Goal: Transaction & Acquisition: Purchase product/service

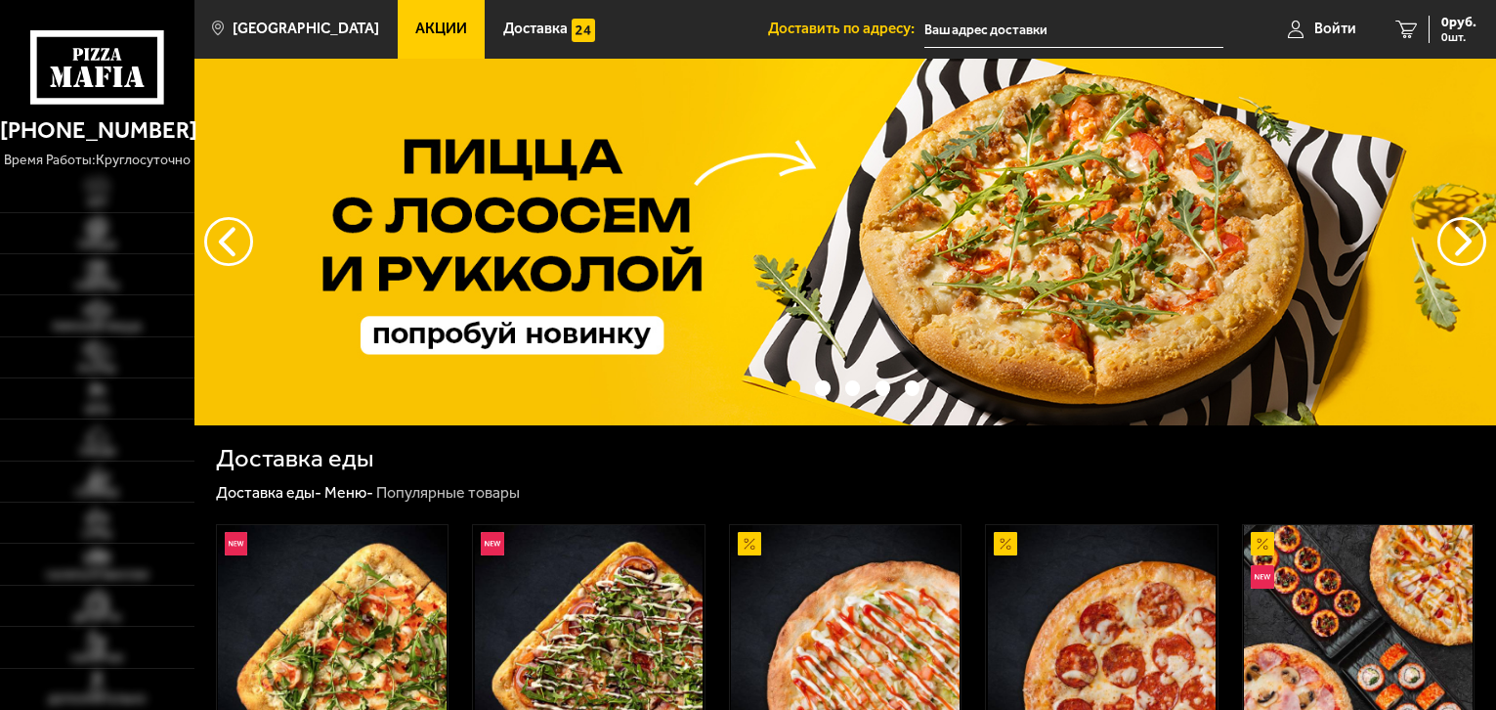
type input "[STREET_ADDRESS]"
click at [97, 270] on img at bounding box center [97, 268] width 60 height 23
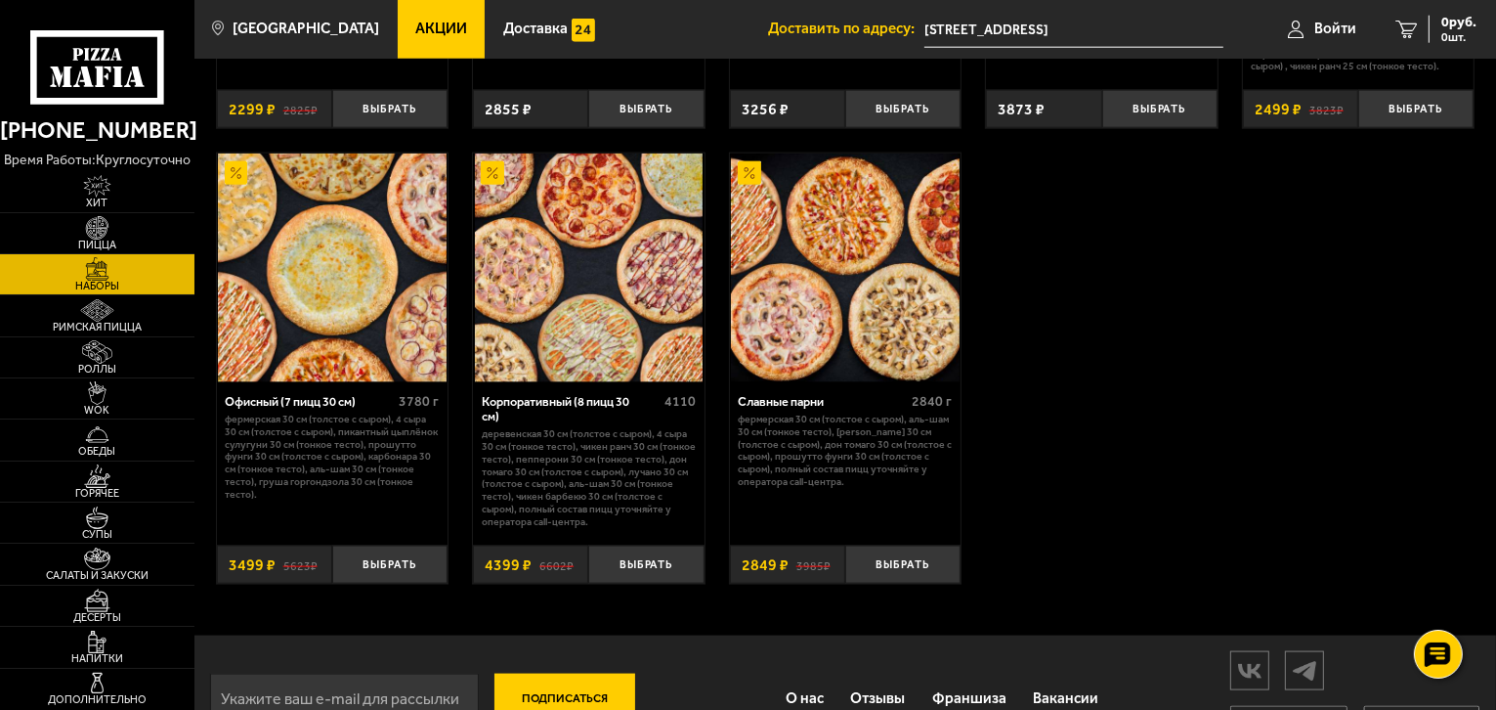
scroll to position [2494, 0]
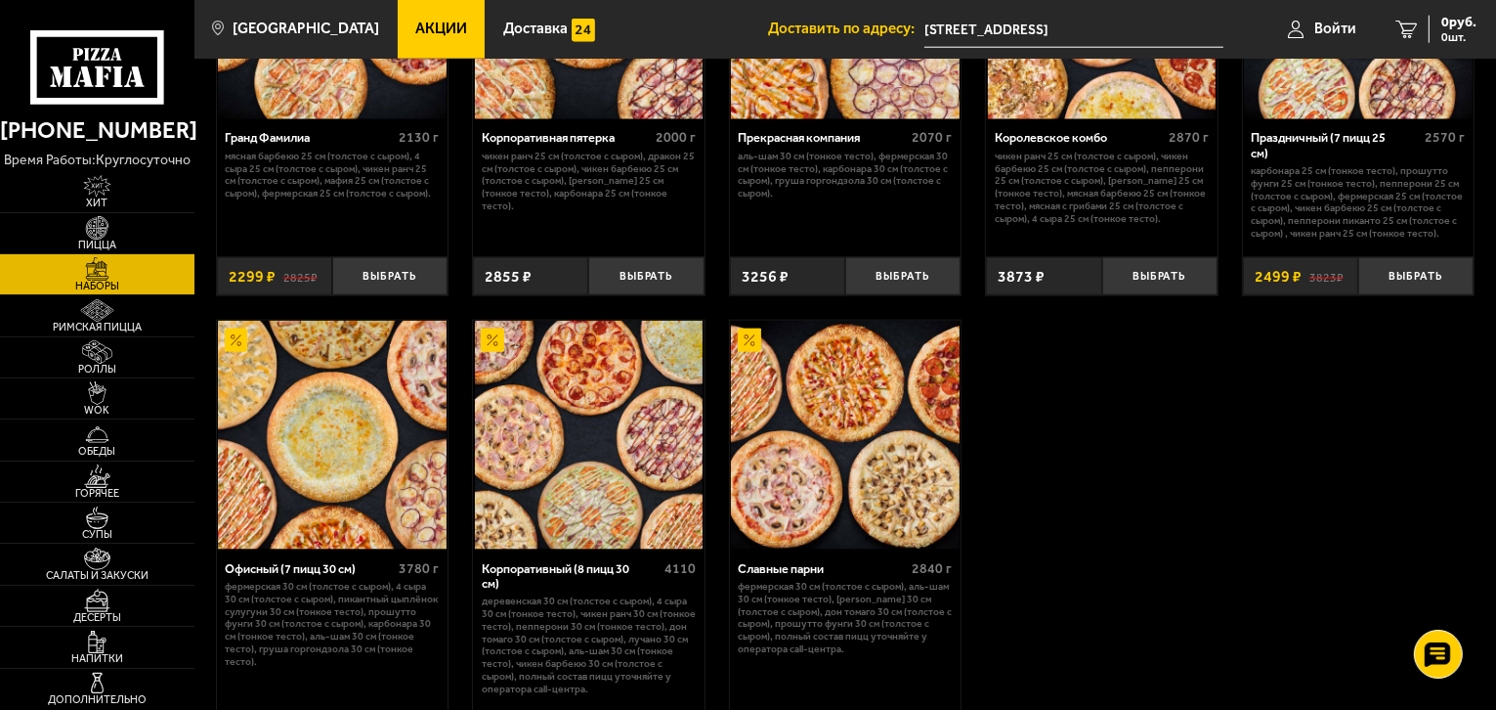
scroll to position [2299, 0]
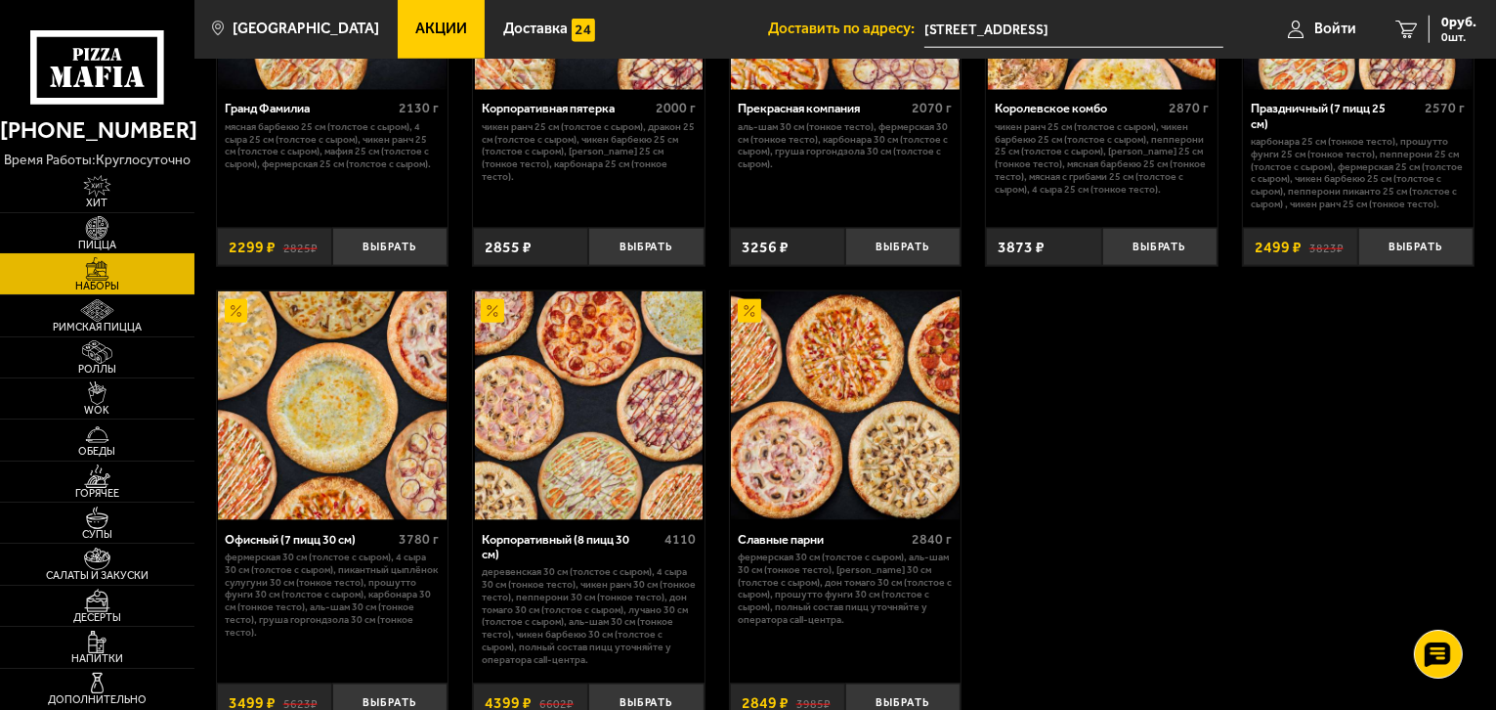
click at [117, 233] on img at bounding box center [97, 227] width 60 height 23
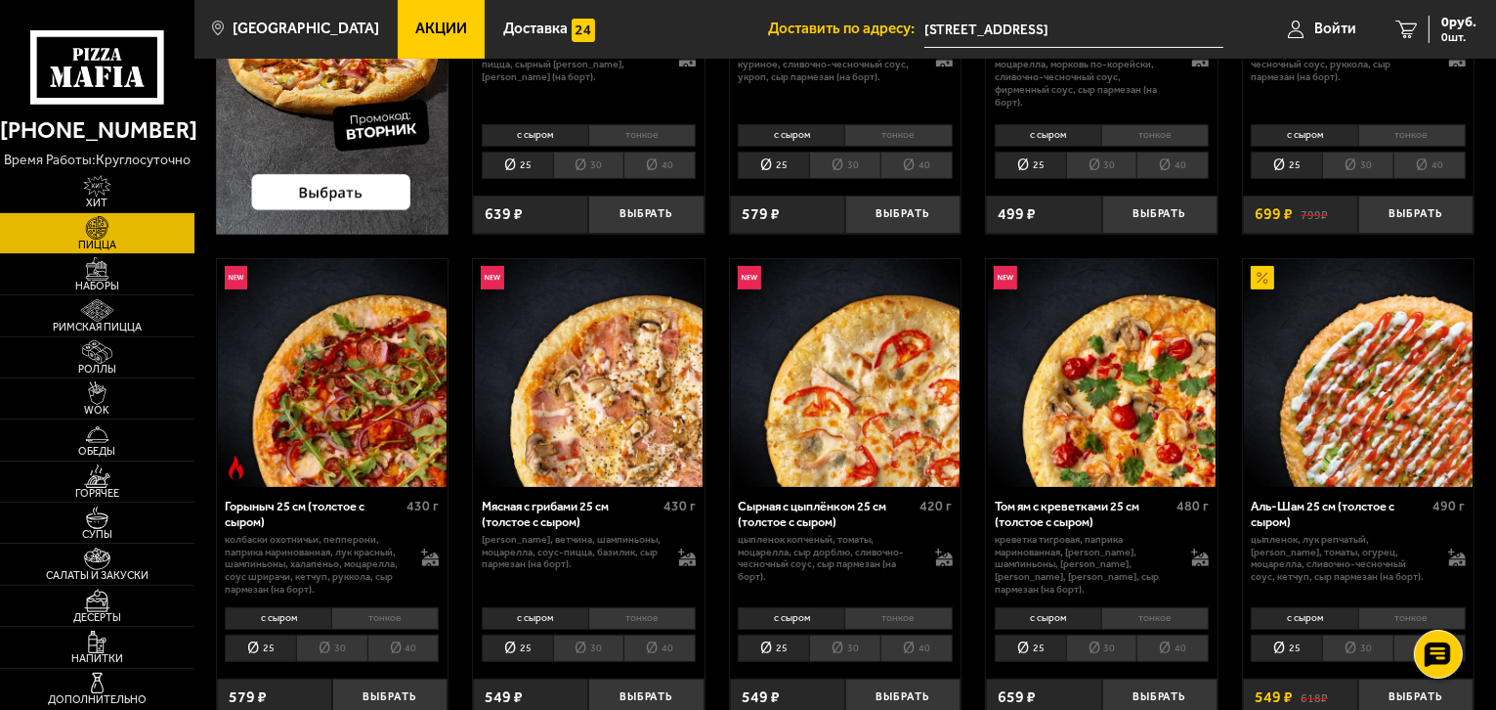
scroll to position [391, 0]
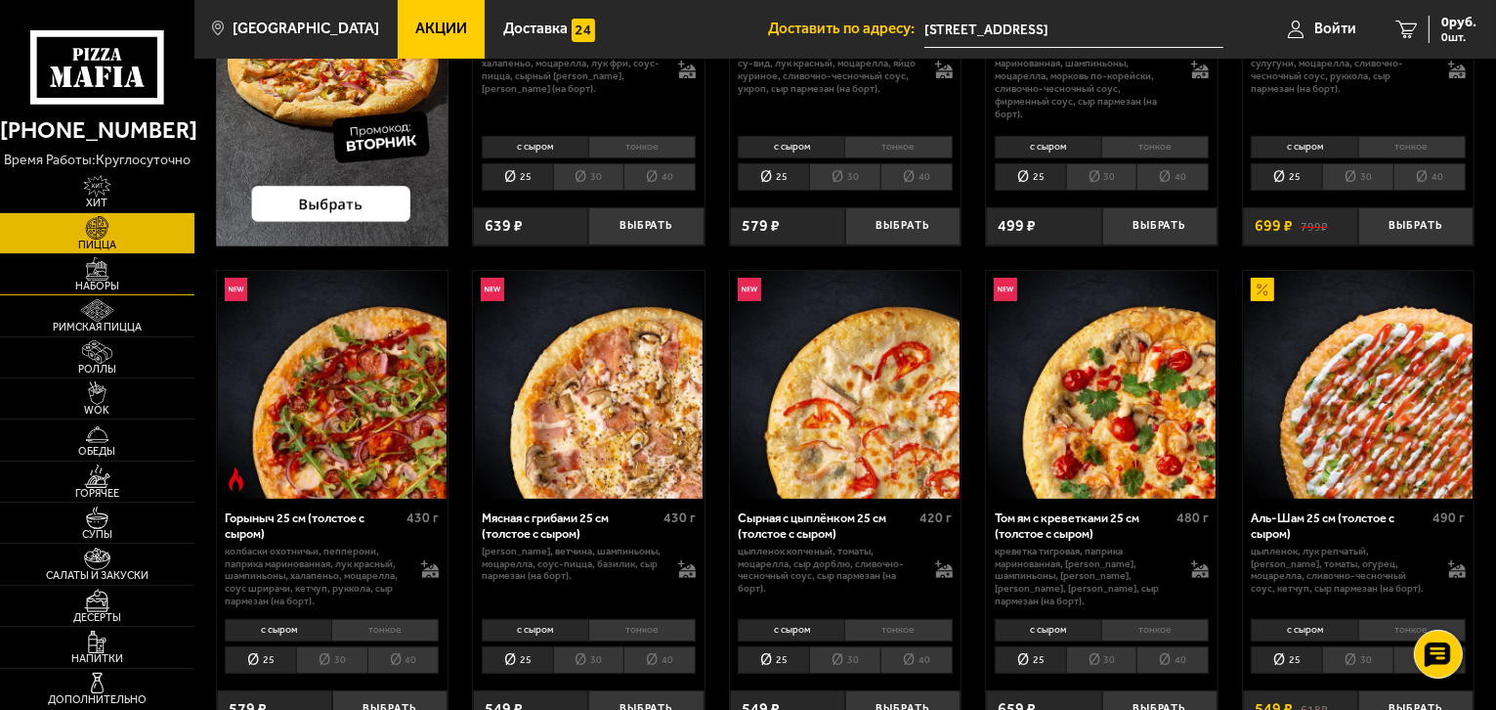
click at [86, 270] on img at bounding box center [97, 268] width 60 height 23
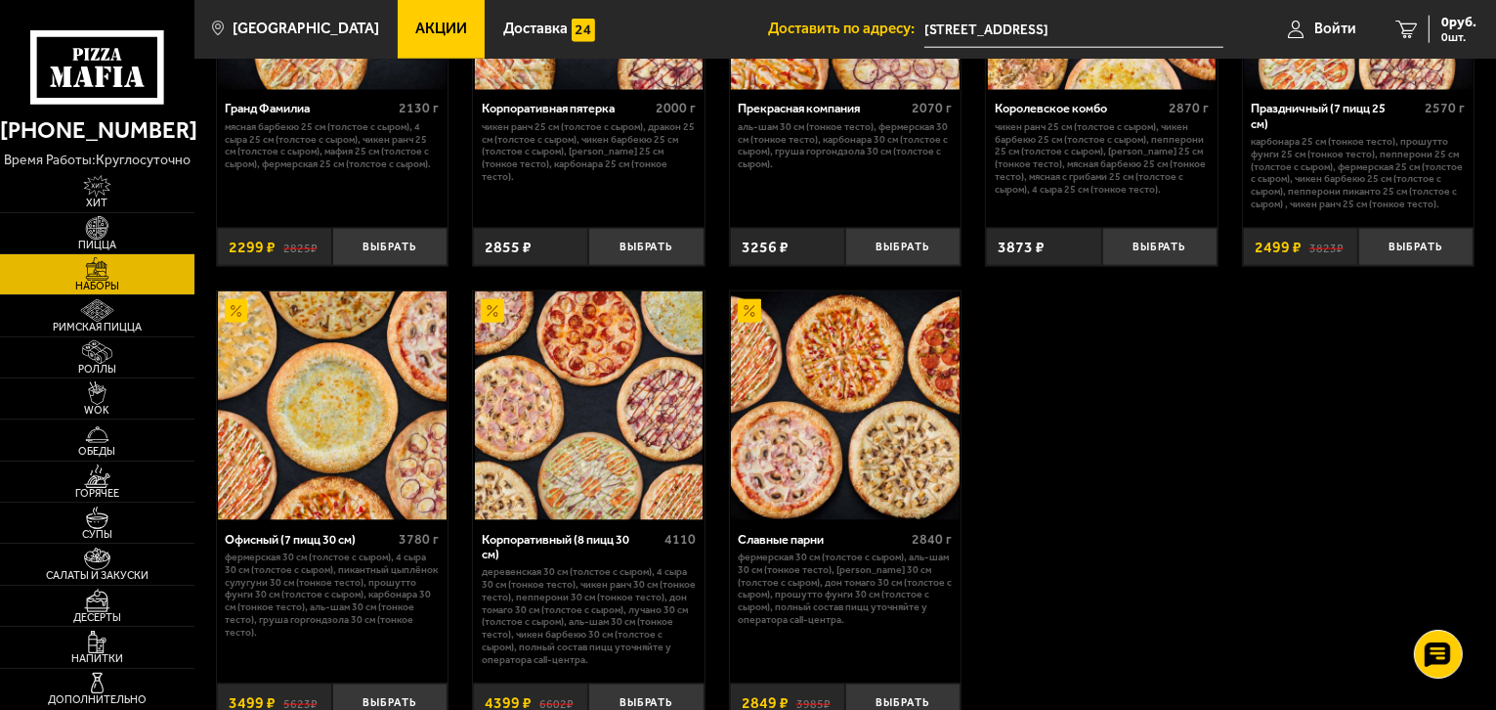
scroll to position [2397, 0]
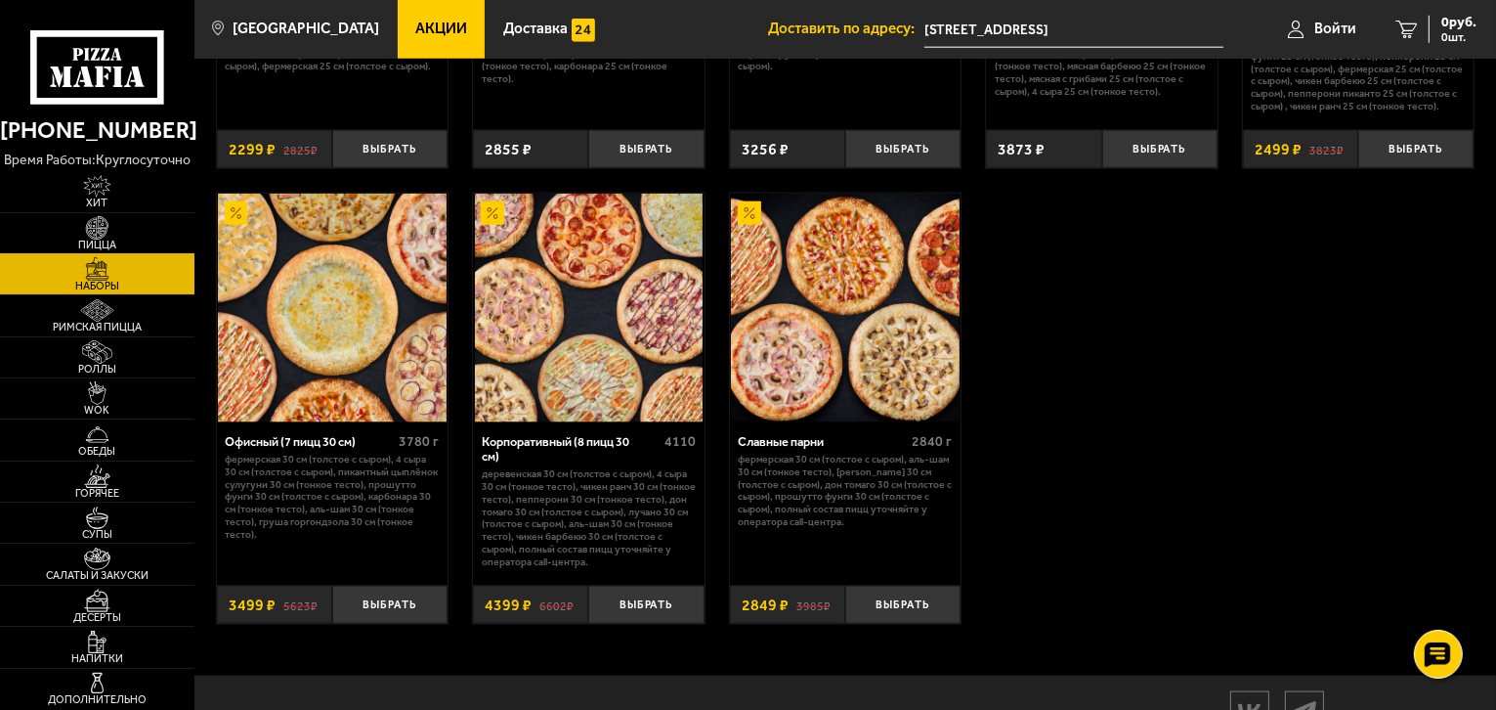
click at [88, 228] on img at bounding box center [97, 227] width 60 height 23
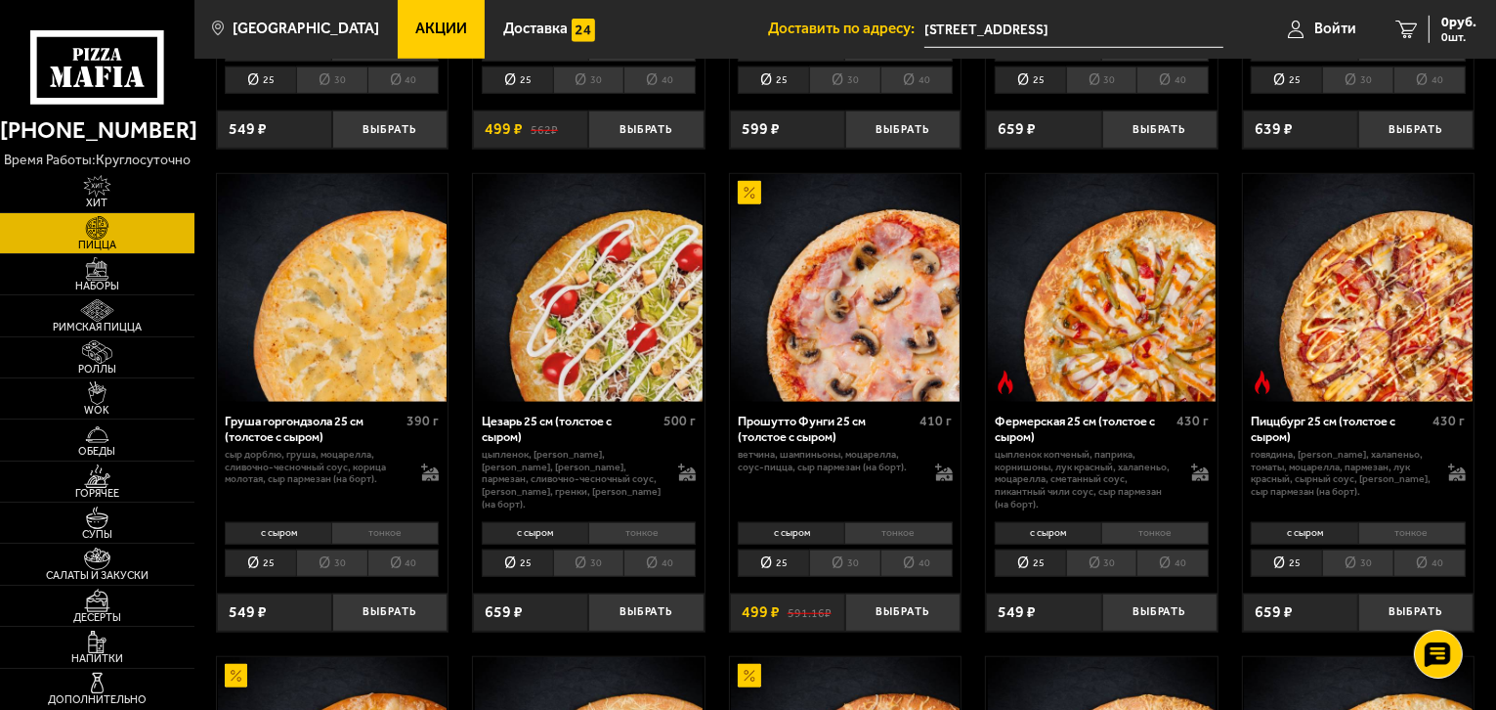
scroll to position [1466, 0]
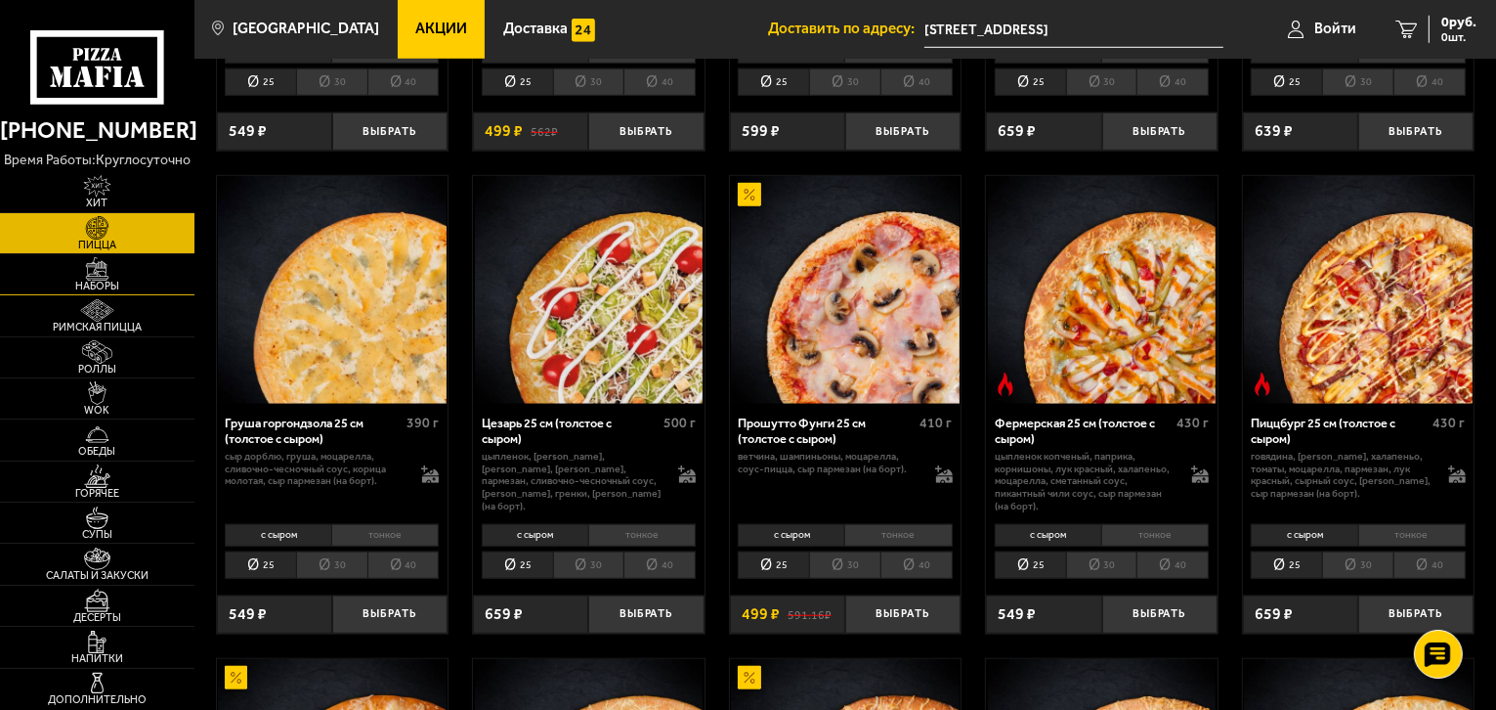
click at [92, 282] on span "Наборы" at bounding box center [97, 286] width 195 height 11
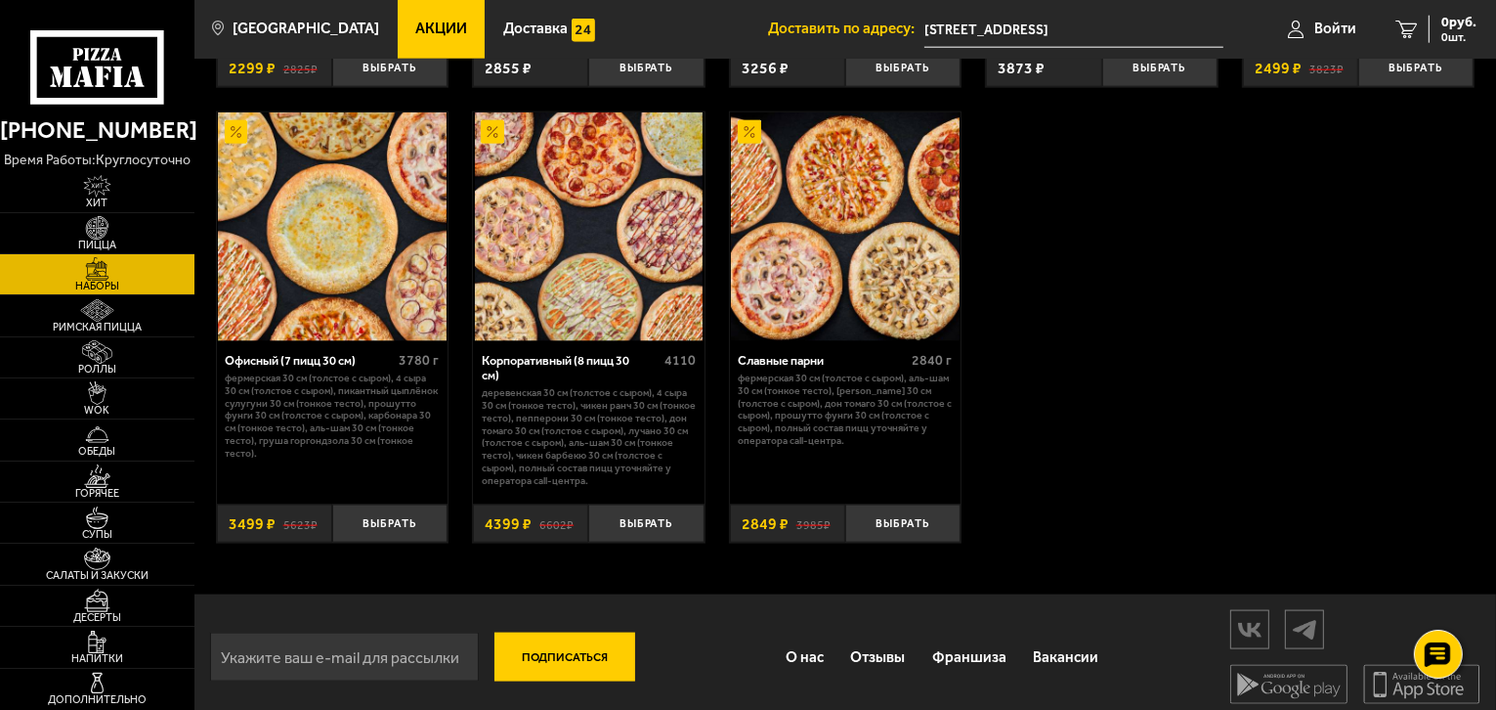
scroll to position [2494, 0]
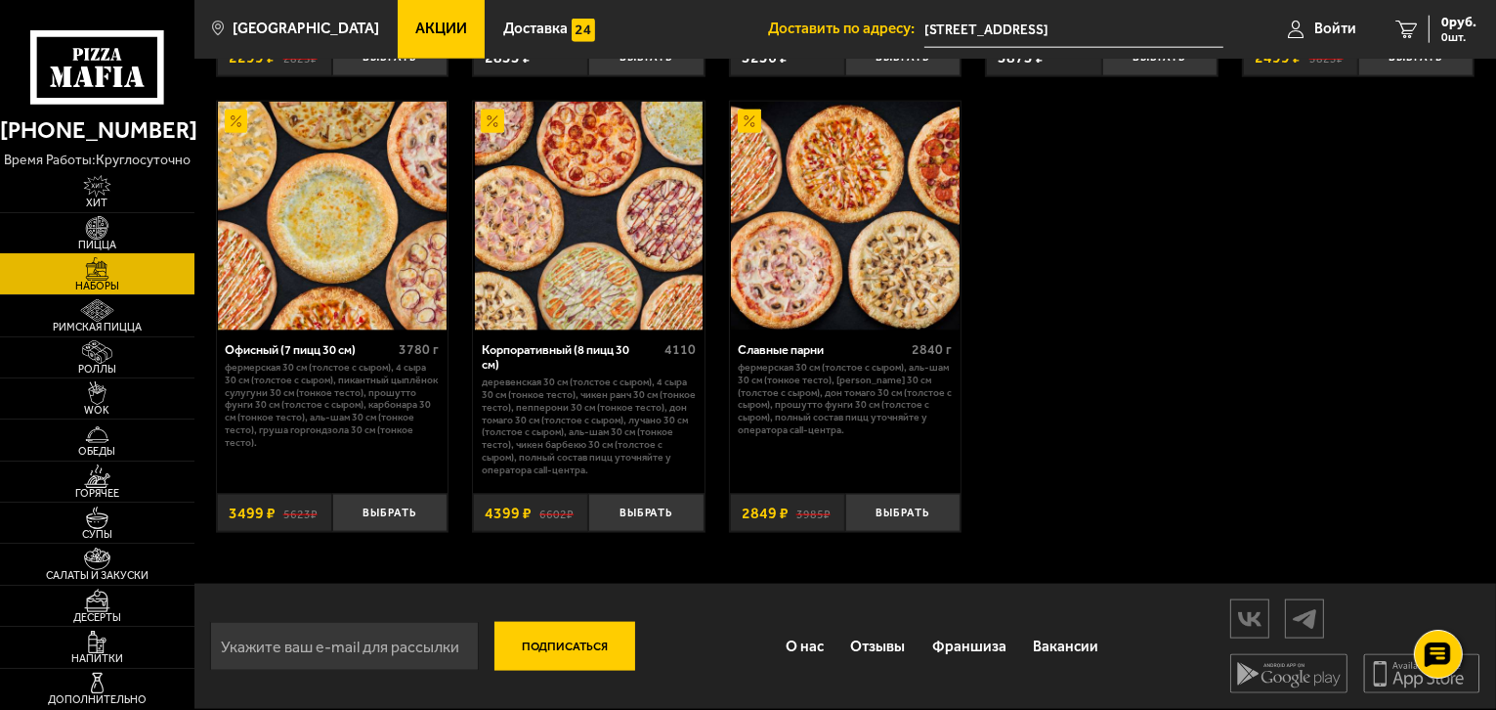
click at [89, 230] on img at bounding box center [97, 227] width 60 height 23
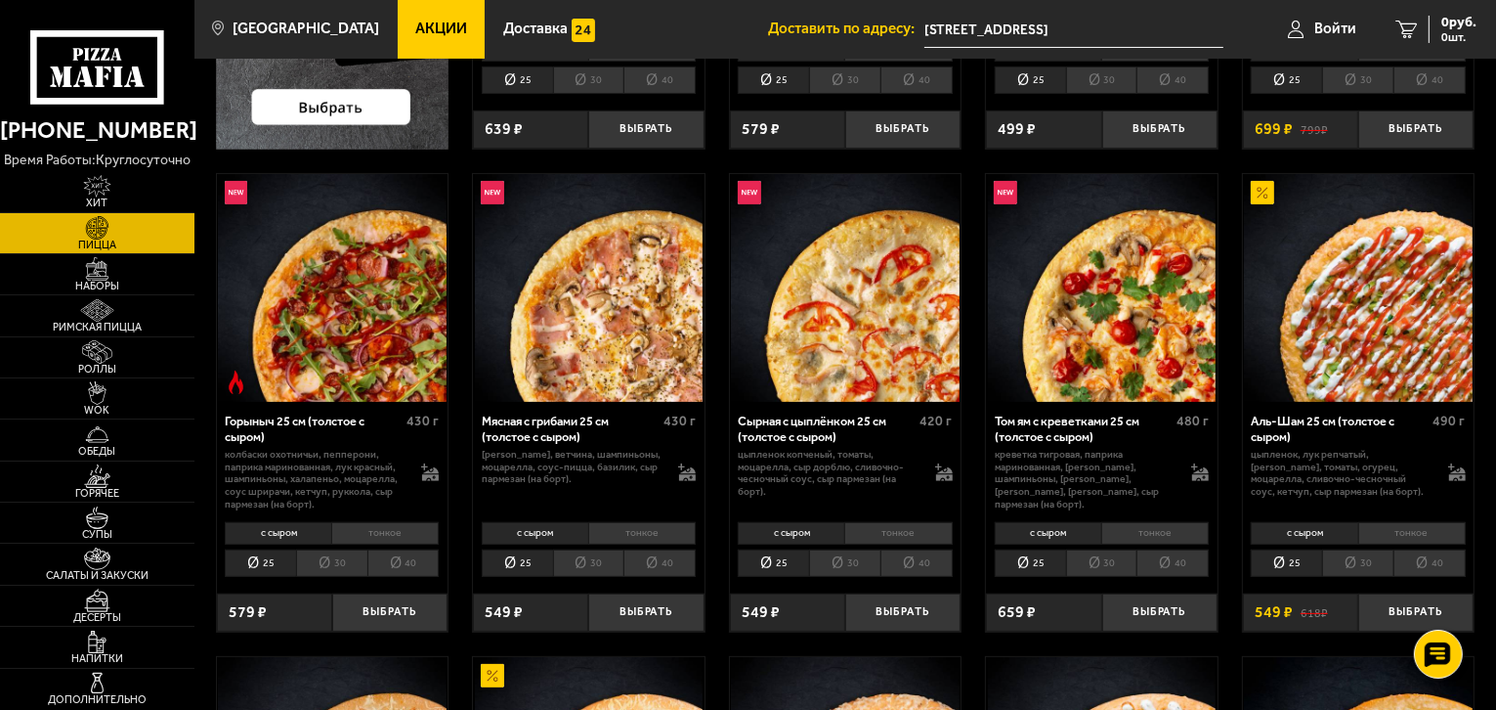
scroll to position [489, 0]
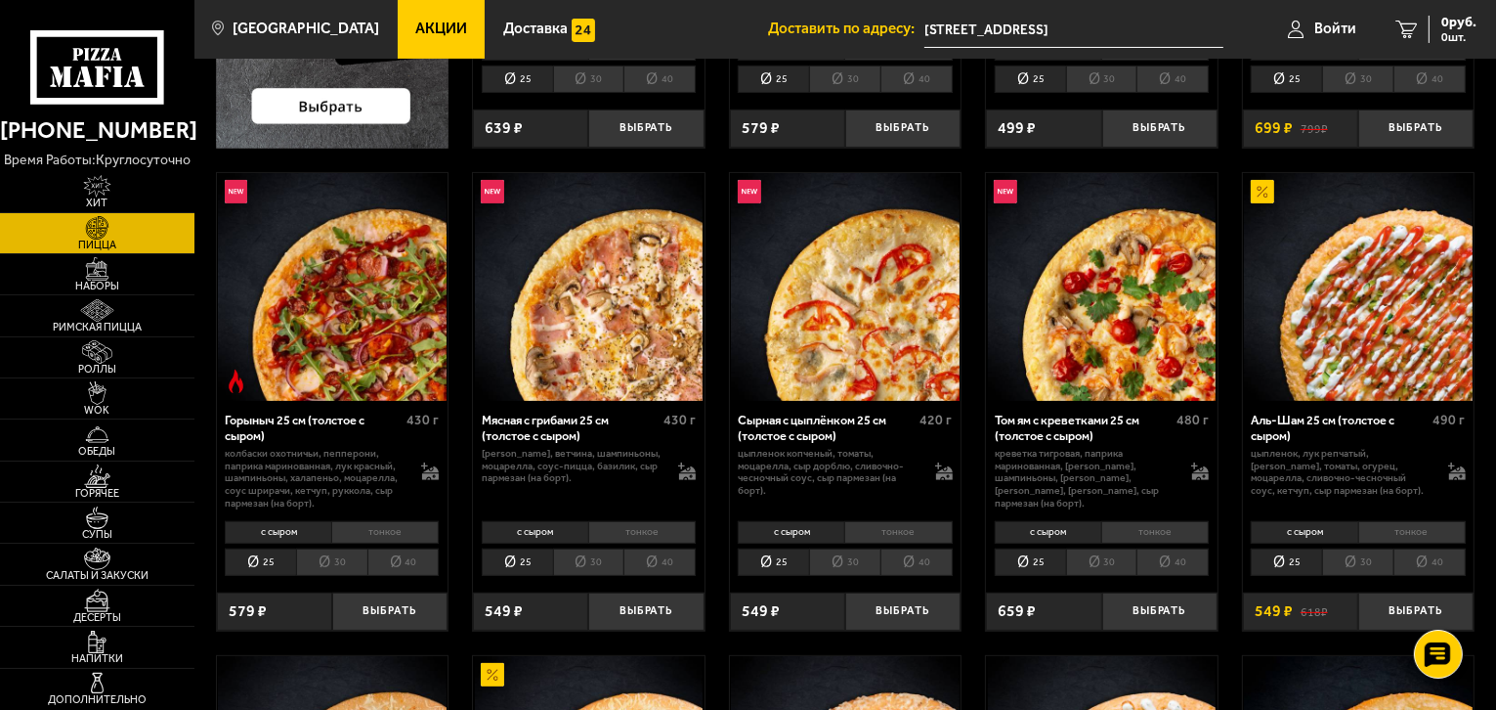
click at [1298, 560] on li "25" at bounding box center [1286, 561] width 71 height 27
click at [1356, 559] on li "30" at bounding box center [1357, 561] width 71 height 27
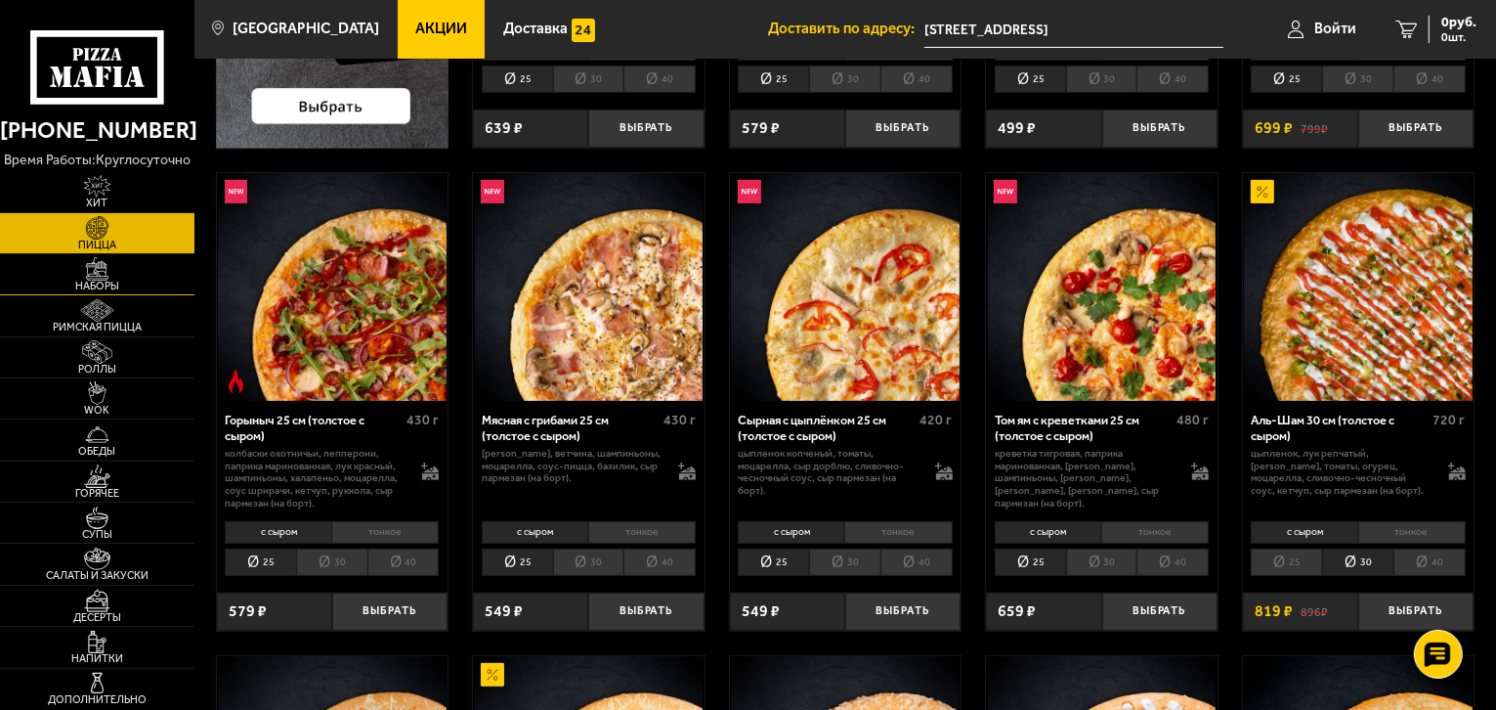
click at [94, 271] on img at bounding box center [97, 268] width 60 height 23
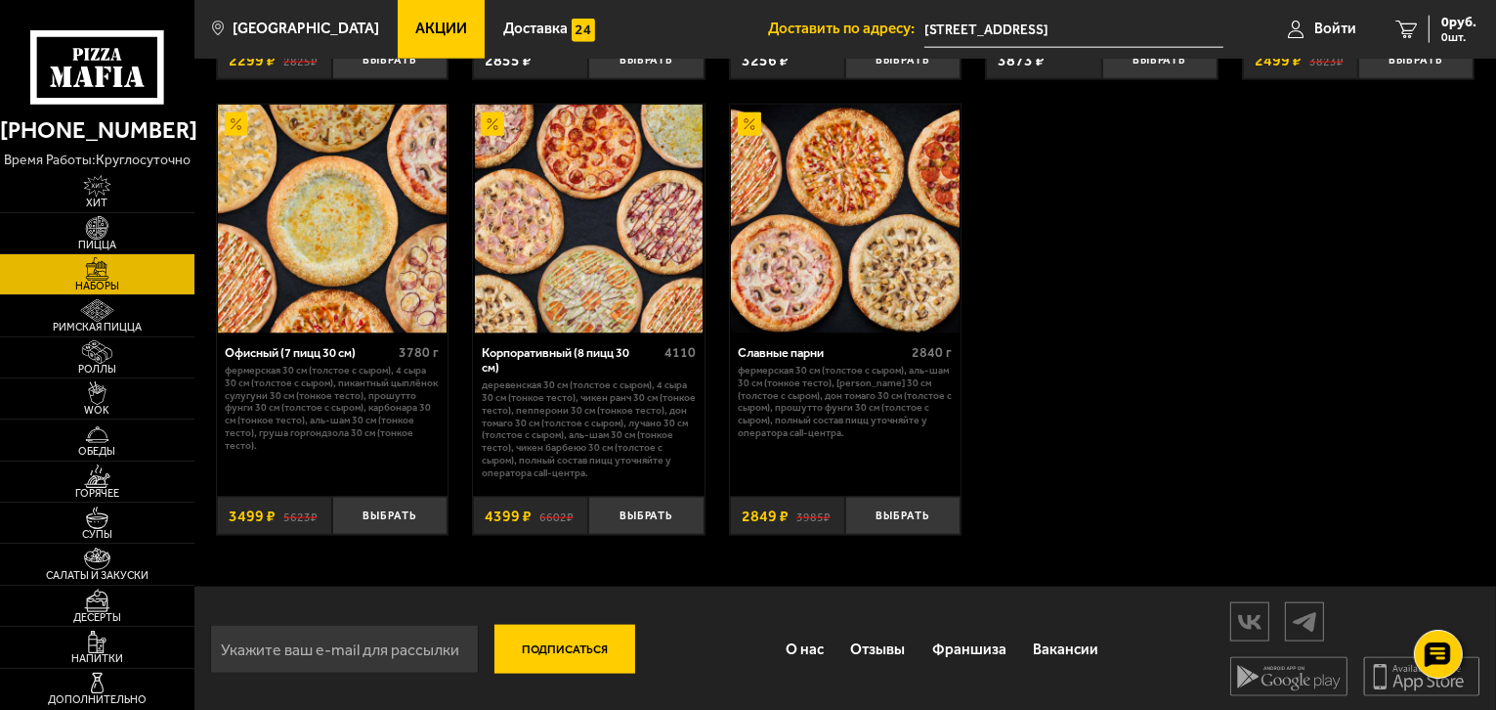
scroll to position [2494, 0]
